Goal: Download file/media

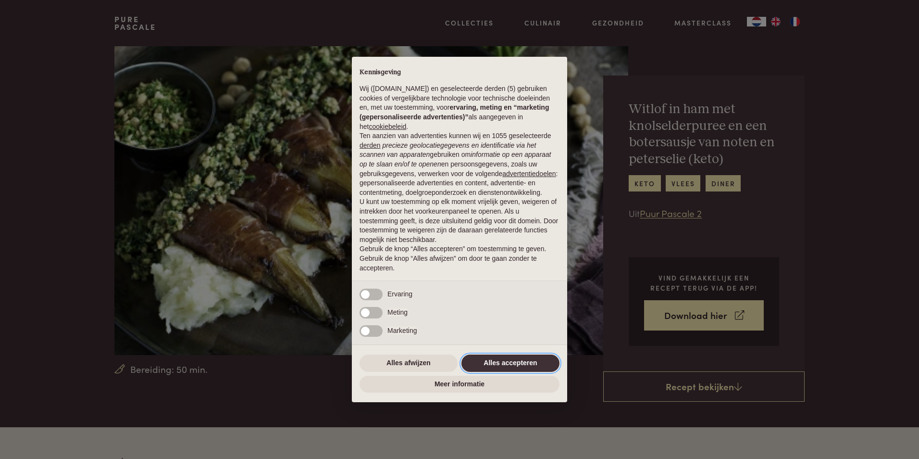
click at [491, 362] on button "Alles accepteren" at bounding box center [511, 362] width 98 height 17
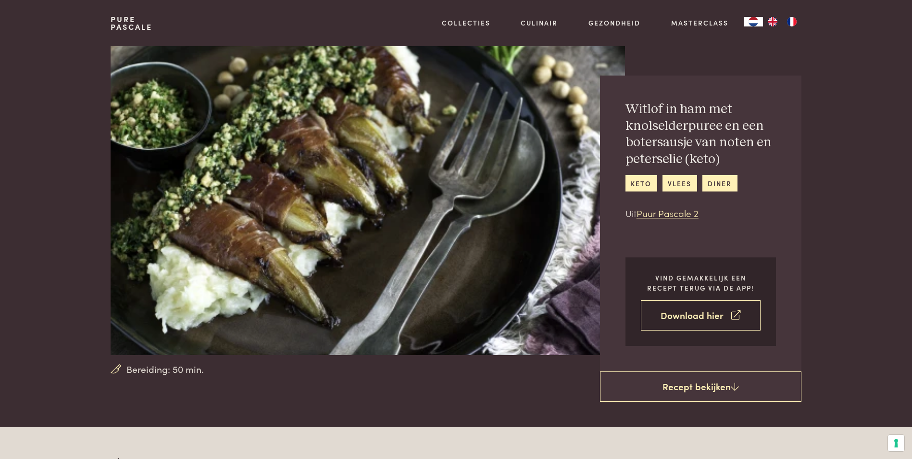
click at [701, 316] on link "Download hier" at bounding box center [701, 315] width 120 height 30
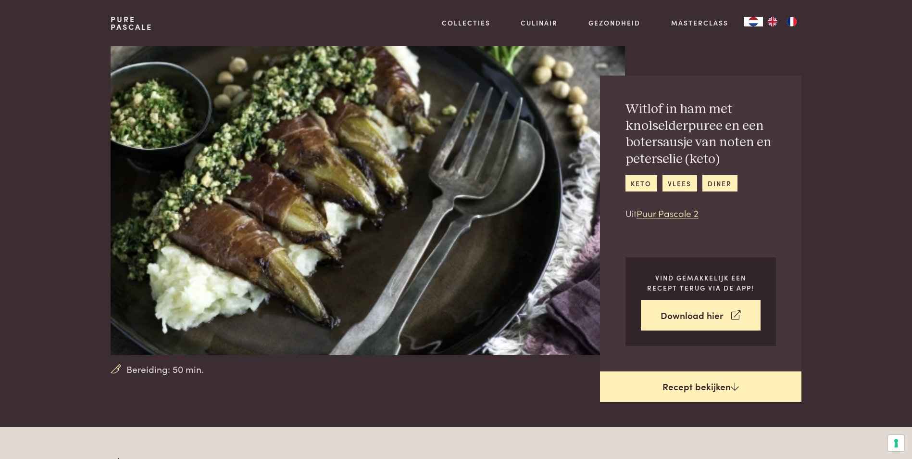
click at [703, 387] on link "Recept bekijken" at bounding box center [700, 386] width 201 height 31
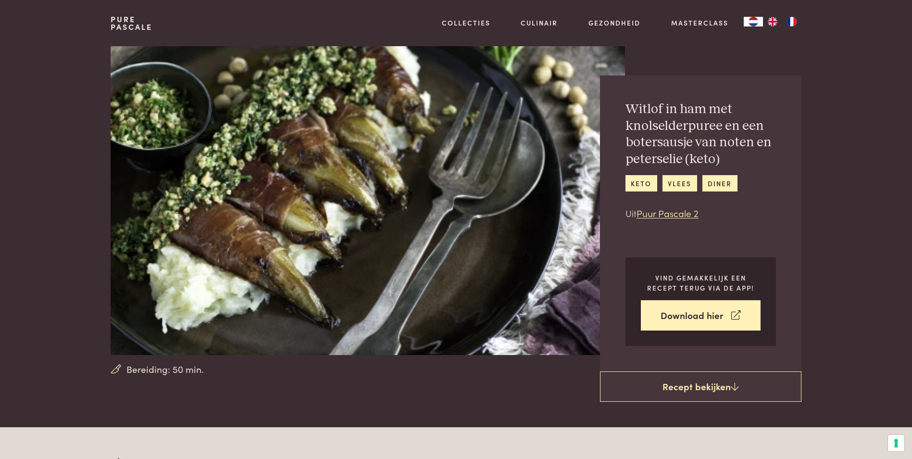
drag, startPoint x: 360, startPoint y: 28, endPoint x: 45, endPoint y: 160, distance: 341.9
click at [45, 160] on section "Bereiding: 50 min. [PERSON_NAME] in ham met knolselderpuree en een botersausje …" at bounding box center [456, 209] width 912 height 326
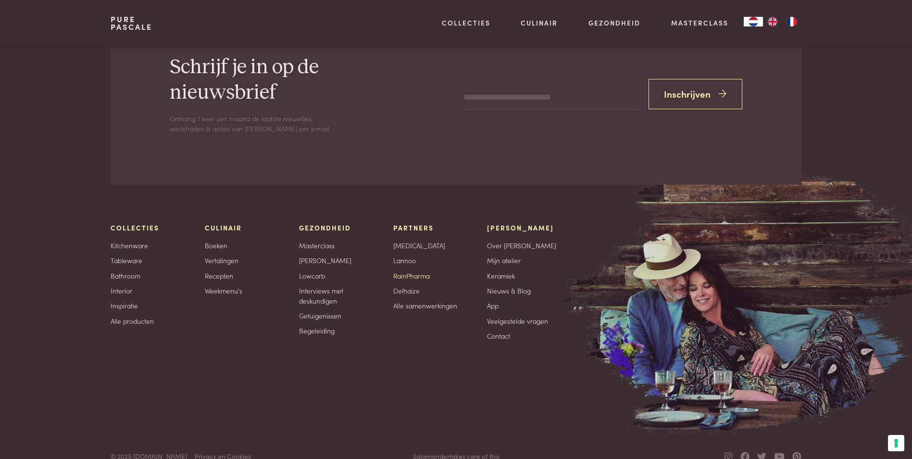
scroll to position [1597, 0]
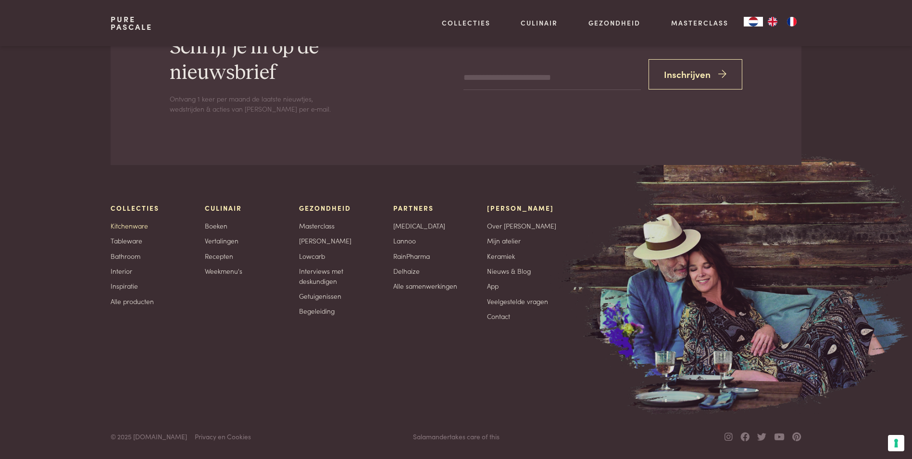
click at [135, 225] on link "Kitchenware" at bounding box center [130, 226] width 38 height 10
